Goal: Transaction & Acquisition: Purchase product/service

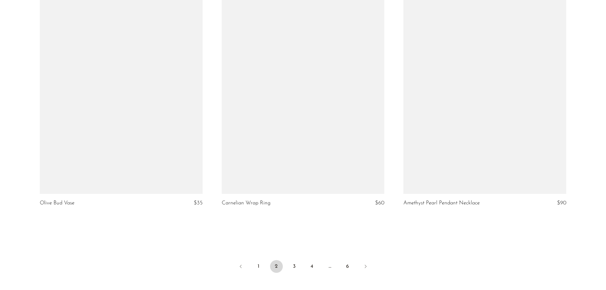
scroll to position [3020, 0]
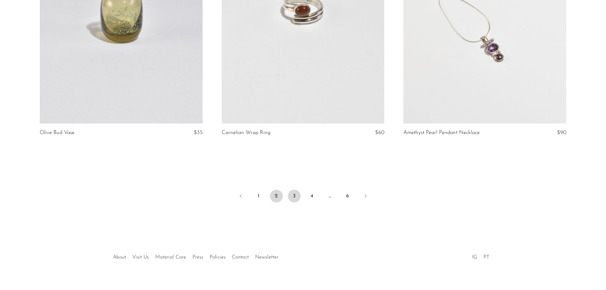
click at [294, 196] on link "3" at bounding box center [294, 195] width 13 height 13
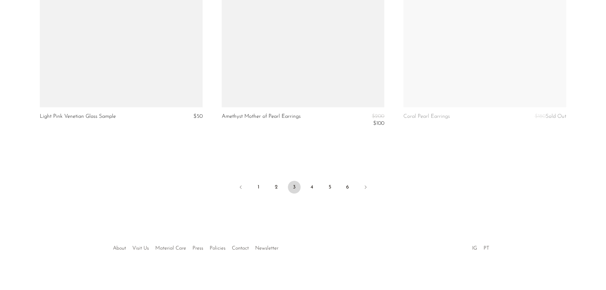
scroll to position [3037, 0]
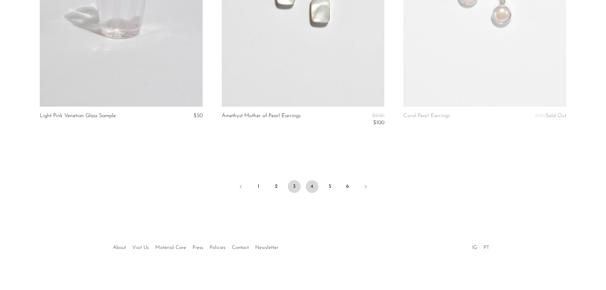
click at [316, 186] on link "4" at bounding box center [311, 186] width 13 height 13
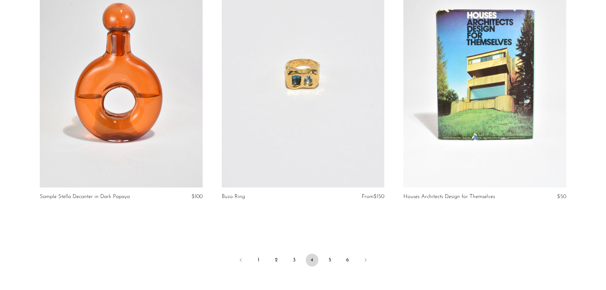
scroll to position [3020, 0]
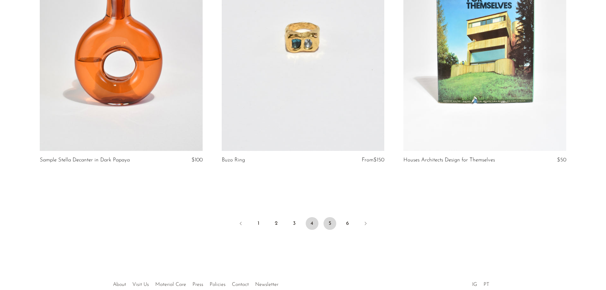
click at [334, 224] on link "5" at bounding box center [329, 223] width 13 height 13
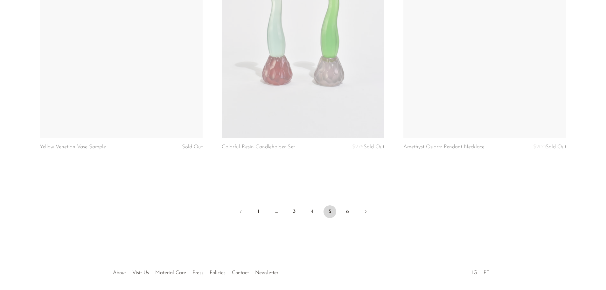
scroll to position [2971, 0]
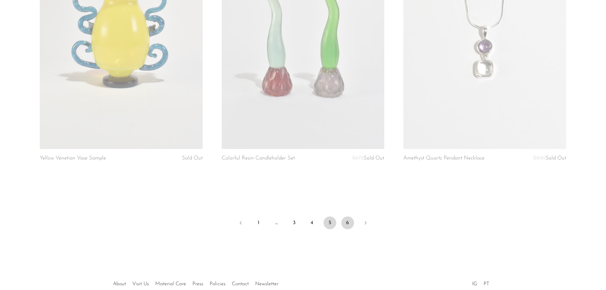
click at [345, 218] on link "6" at bounding box center [347, 222] width 13 height 13
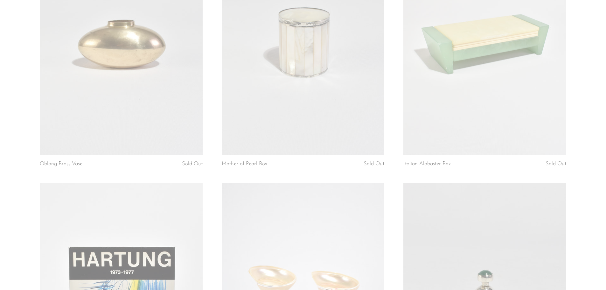
scroll to position [1405, 0]
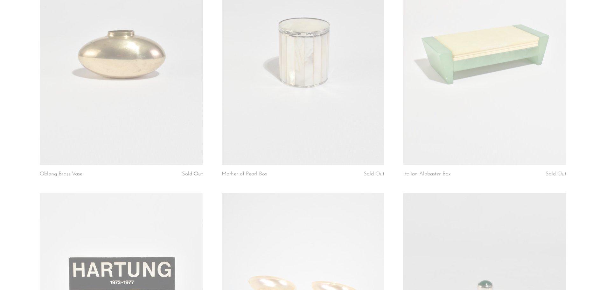
click at [104, 65] on link at bounding box center [121, 51] width 162 height 228
